Goal: Check status: Check status

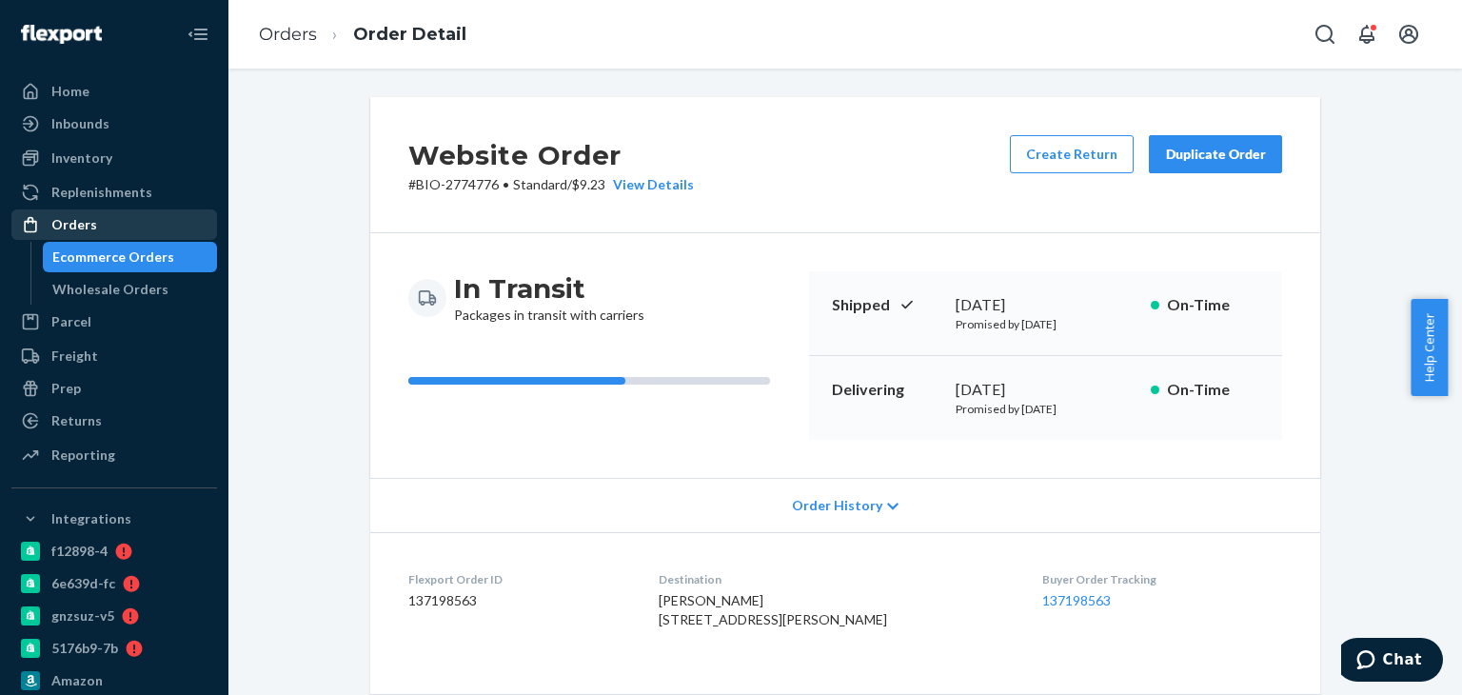
click at [121, 234] on div "Orders" at bounding box center [114, 224] width 202 height 27
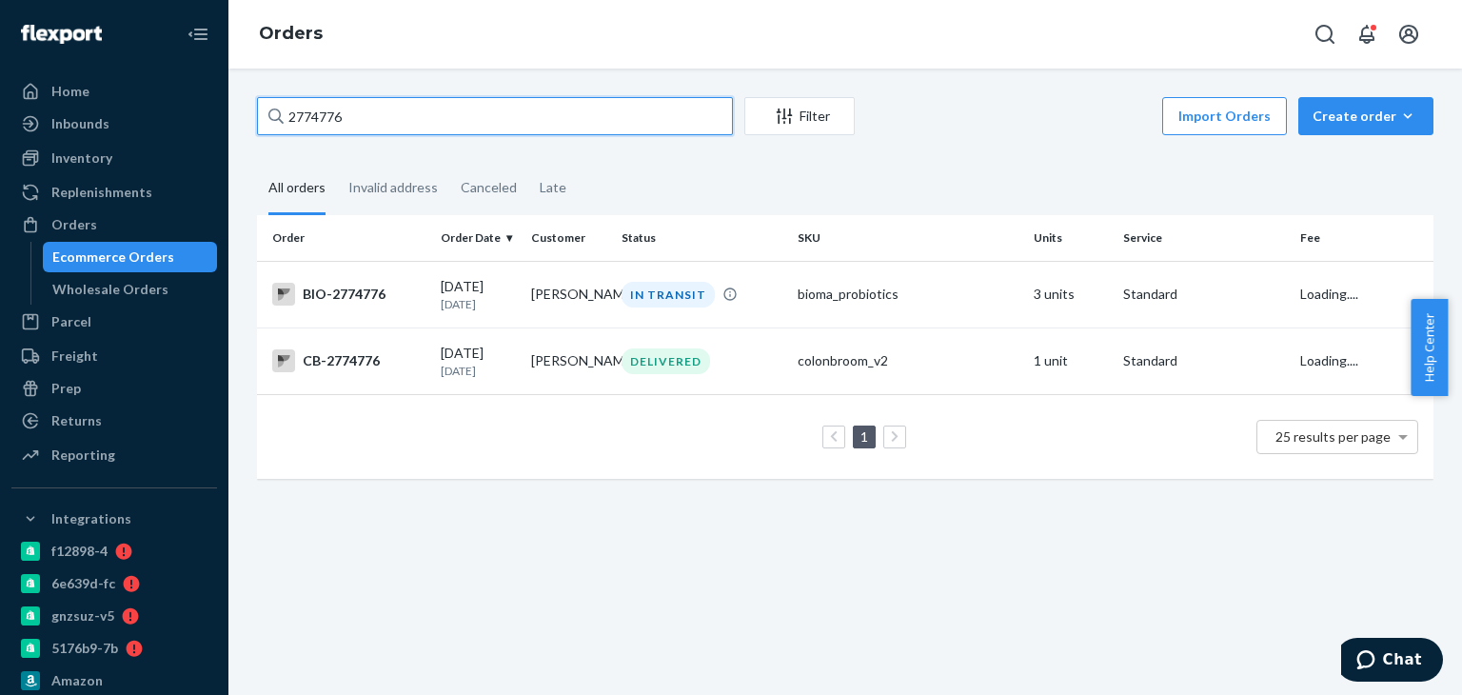
click at [270, 108] on div "2774776" at bounding box center [495, 116] width 476 height 38
paste input "65253"
type input "2765253"
click at [687, 310] on td "IN TRANSIT" at bounding box center [702, 294] width 176 height 67
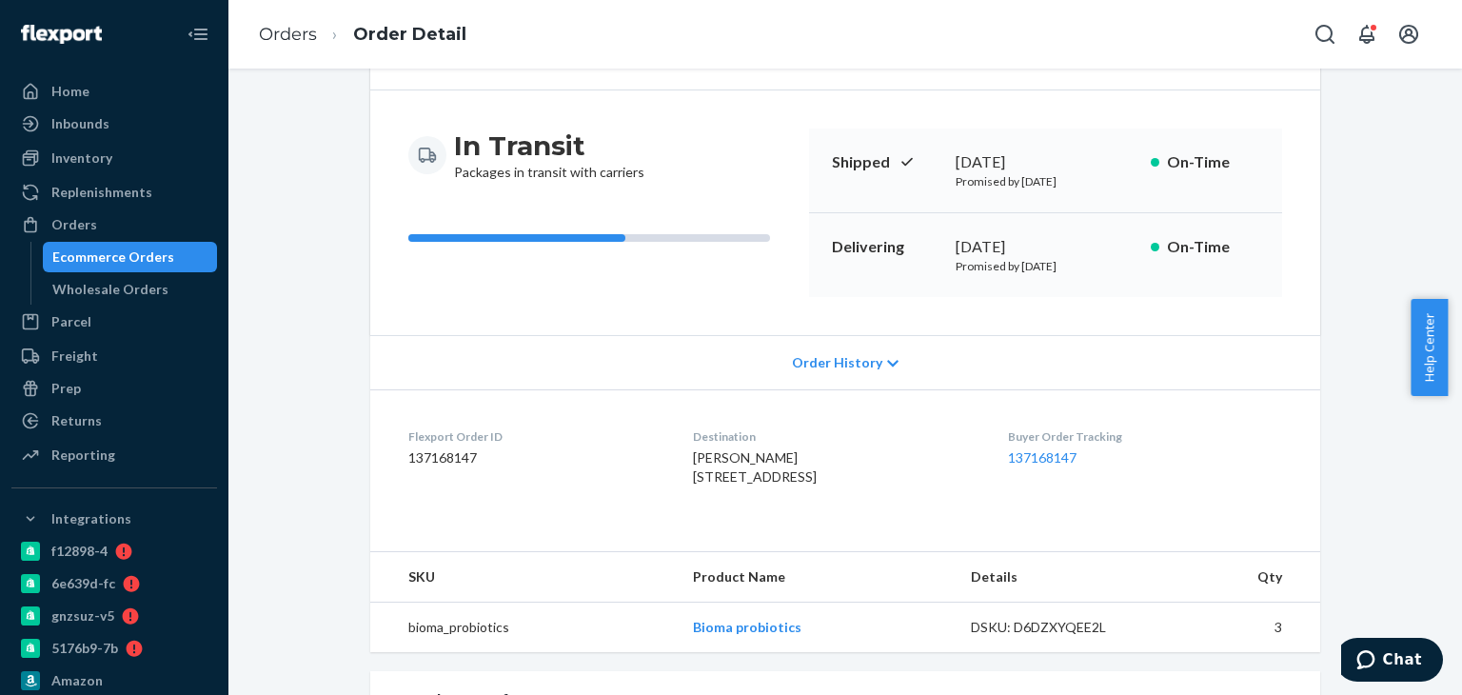
scroll to position [285, 0]
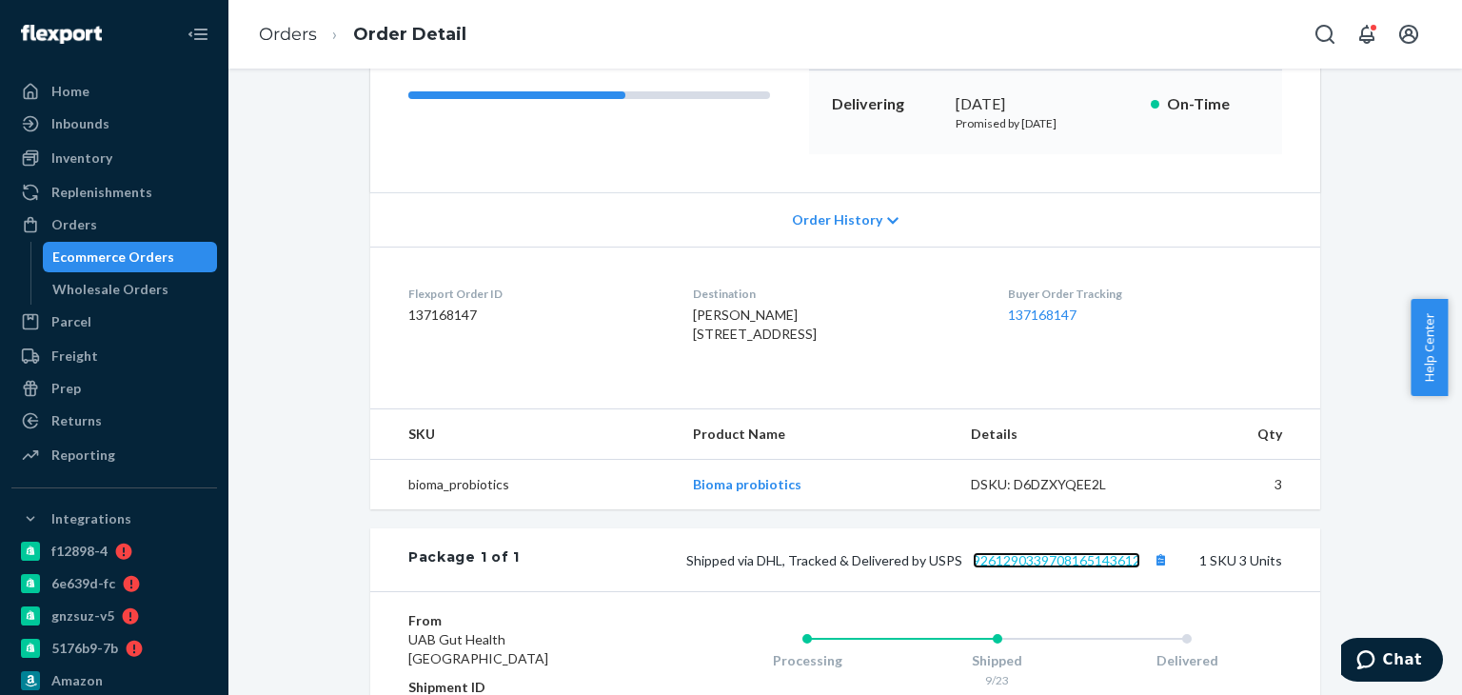
click at [1038, 568] on link "9261290339708165143612" at bounding box center [1056, 560] width 167 height 16
